Goal: Task Accomplishment & Management: Complete application form

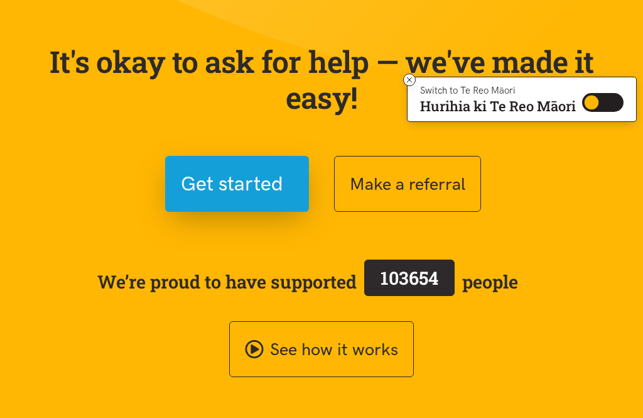
scroll to position [116, 0]
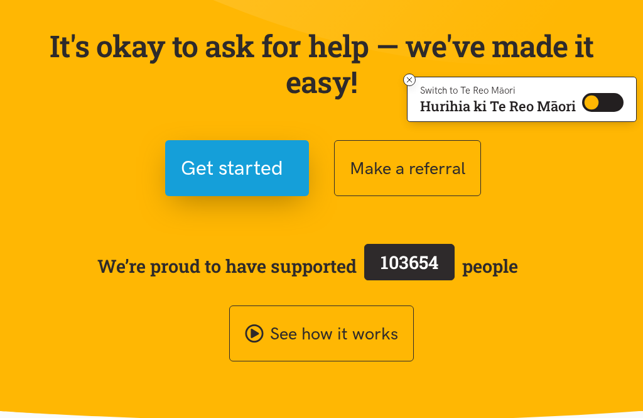
click at [246, 150] on button "Get started" at bounding box center [237, 168] width 144 height 56
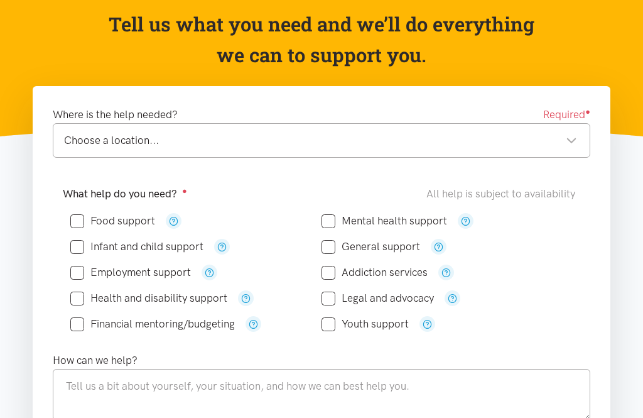
scroll to position [139, 0]
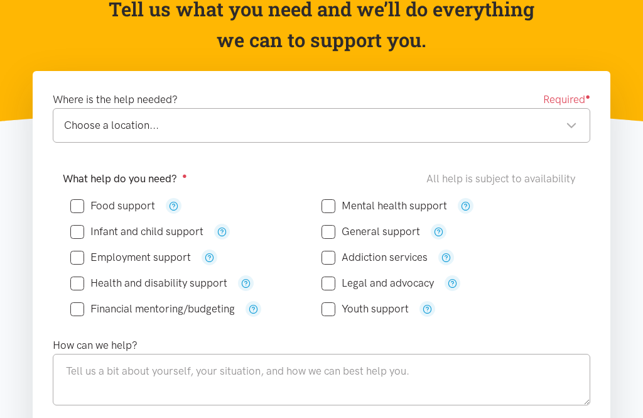
click at [574, 132] on div "Choose a location..." at bounding box center [320, 125] width 513 height 17
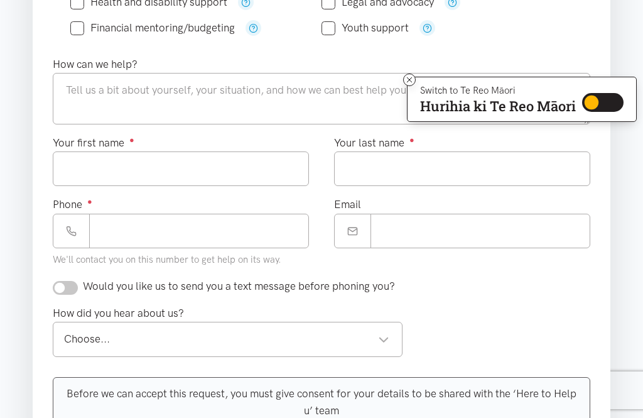
scroll to position [420, 0]
click at [221, 172] on input "Your first name ●" at bounding box center [181, 169] width 256 height 35
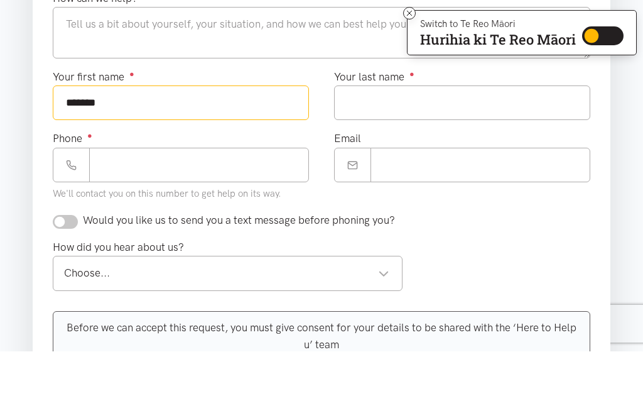
type input "*******"
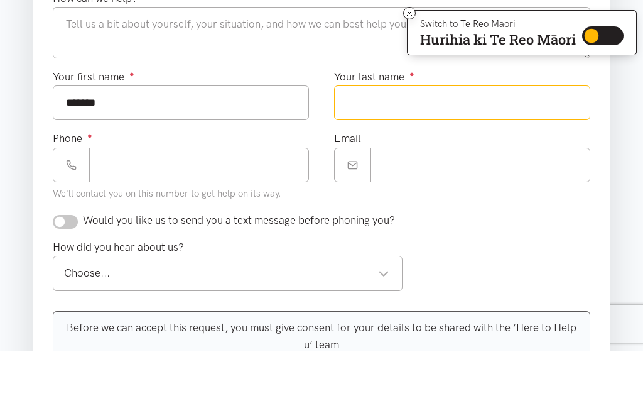
click at [456, 152] on input "Your last name ●" at bounding box center [462, 169] width 256 height 35
type input "******"
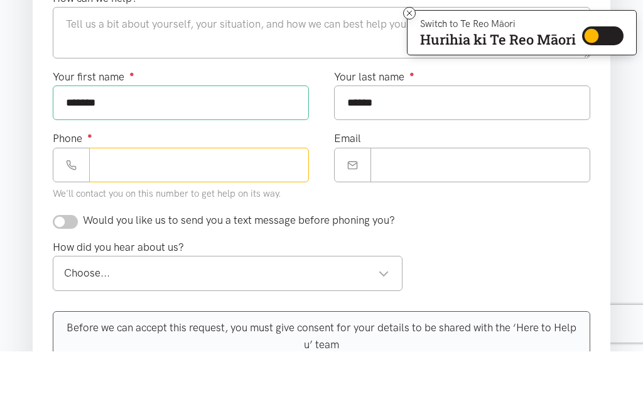
click at [232, 214] on input "Phone ●" at bounding box center [199, 231] width 220 height 35
type input "**********"
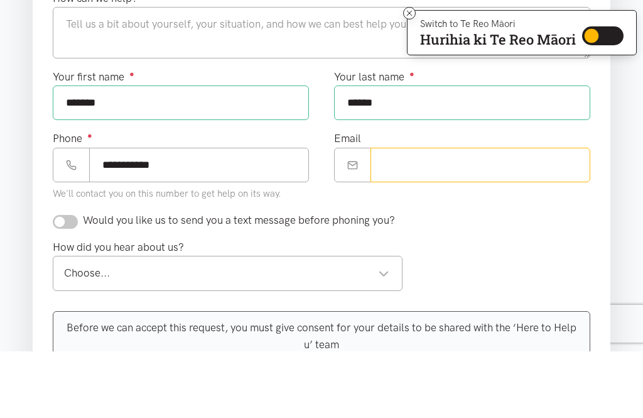
click at [449, 214] on input "Email" at bounding box center [481, 231] width 220 height 35
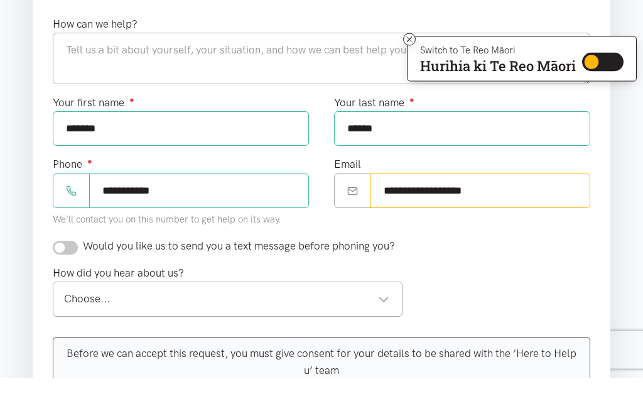
type input "**********"
click at [413, 75] on icon at bounding box center [409, 79] width 9 height 9
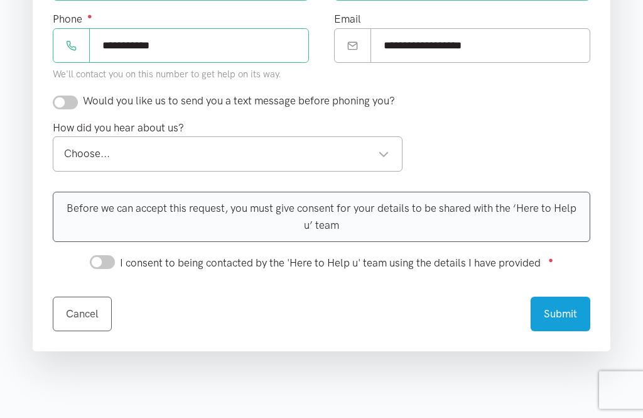
scroll to position [608, 0]
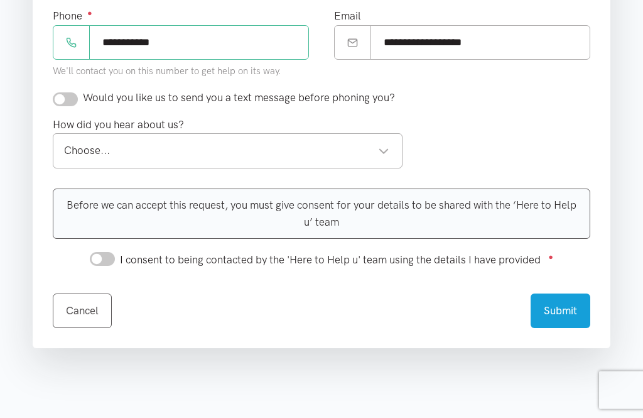
click at [73, 96] on input "checkbox" at bounding box center [65, 100] width 25 height 14
checkbox input "true"
click at [387, 150] on div "Choose..." at bounding box center [226, 151] width 325 height 17
click at [369, 215] on div "Before we can accept this request, you must give consent for your details to be…" at bounding box center [322, 213] width 538 height 50
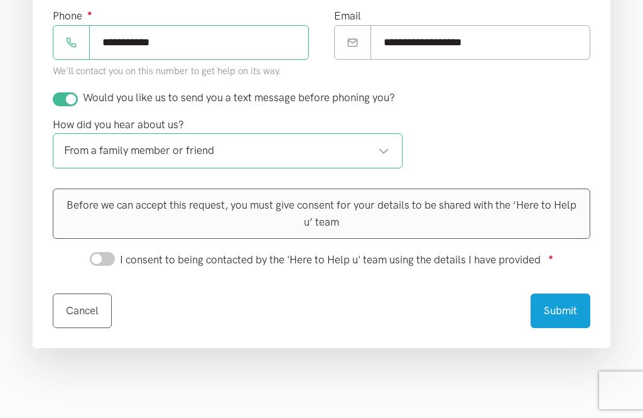
click at [110, 259] on input "I consent to being contacted by the 'Here to Help u' team using the details I h…" at bounding box center [102, 259] width 25 height 14
checkbox input "true"
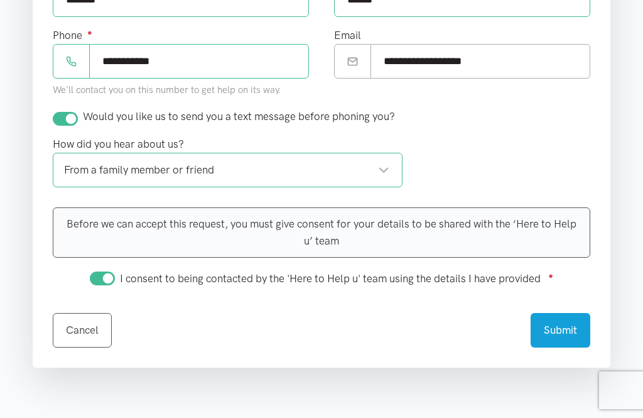
click at [565, 337] on button "Submit" at bounding box center [561, 330] width 60 height 35
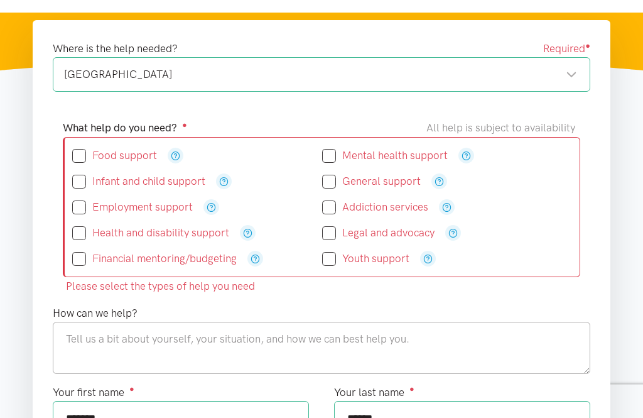
scroll to position [190, 0]
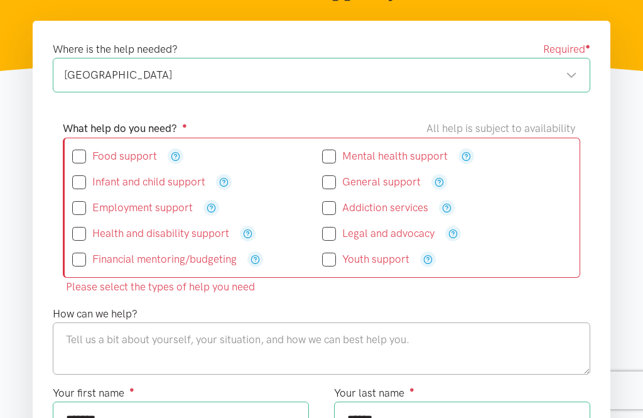
click at [80, 151] on input "Food support" at bounding box center [114, 156] width 85 height 11
checkbox input "true"
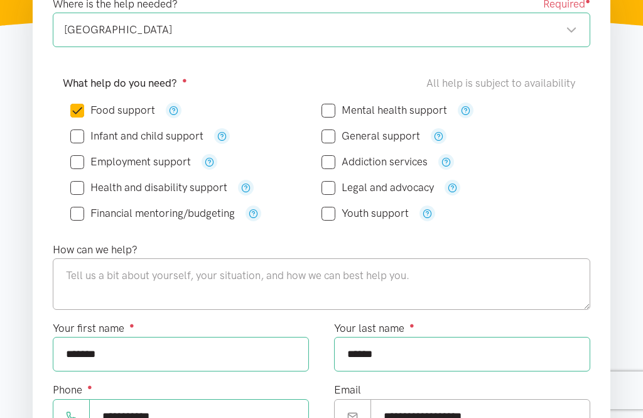
scroll to position [238, 0]
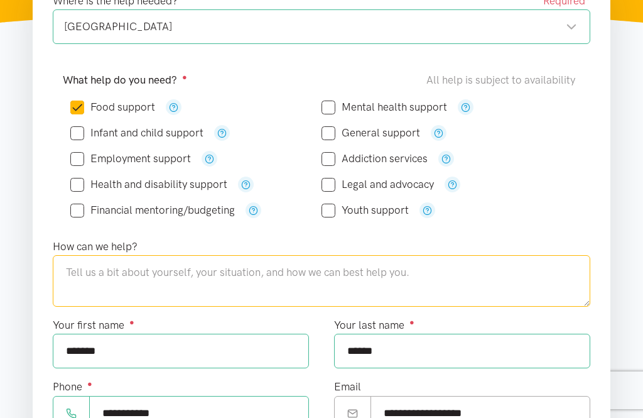
click at [482, 283] on textarea at bounding box center [322, 281] width 538 height 52
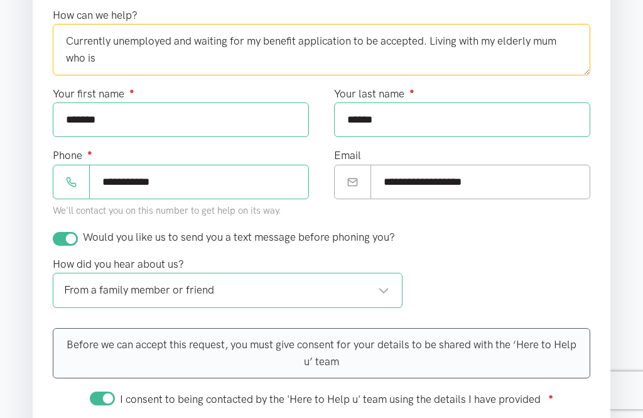
scroll to position [410, 0]
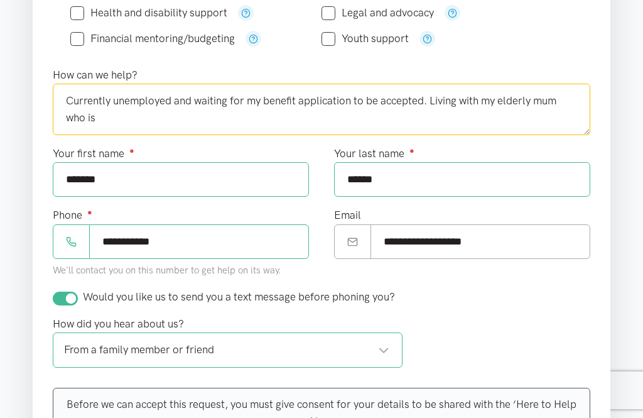
click at [218, 108] on textarea "Currently unemployed and waiting for my benefit application to be accepted. Liv…" at bounding box center [322, 110] width 538 height 52
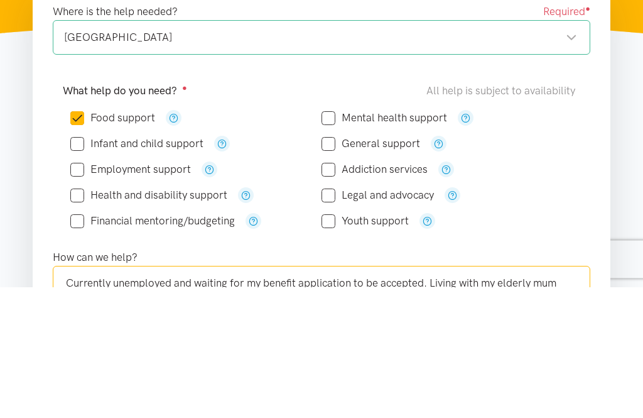
scroll to position [88, 0]
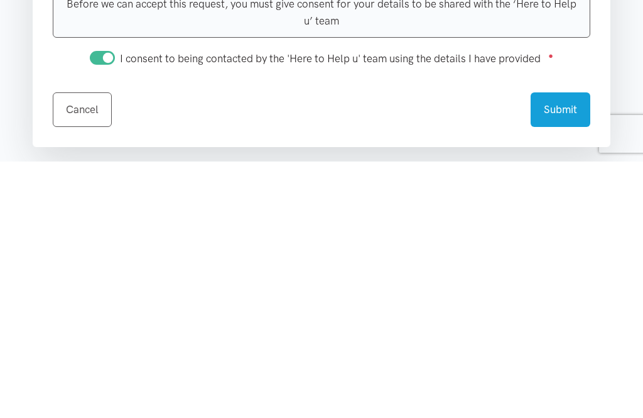
type textarea "Currently unemployed and waiting for my benefit application to be accepted. Liv…"
click at [569, 349] on button "Submit" at bounding box center [561, 366] width 60 height 35
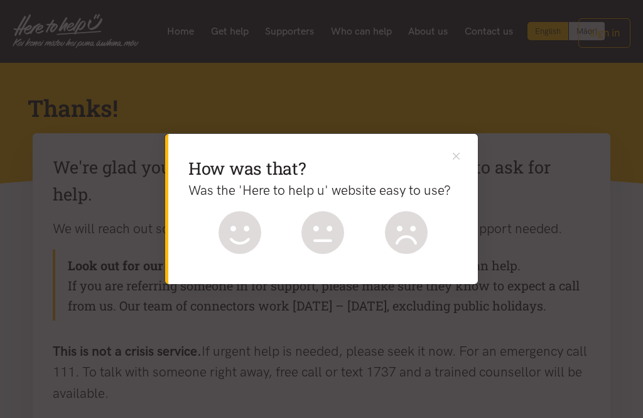
click at [250, 234] on icon at bounding box center [240, 232] width 43 height 43
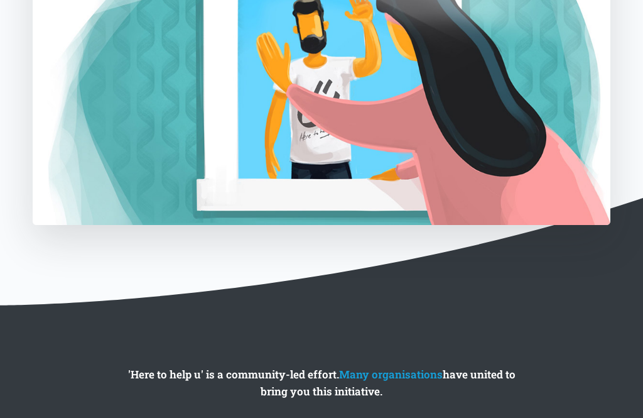
scroll to position [550, 0]
